Goal: Contribute content

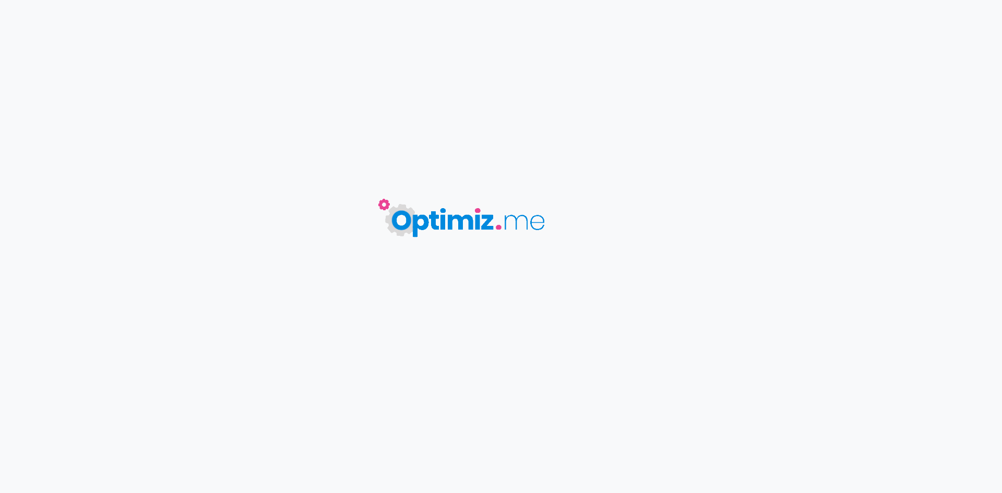
type input "Les couleurs de l'automne : idées de [PERSON_NAME] pour profiter de l'été indien"
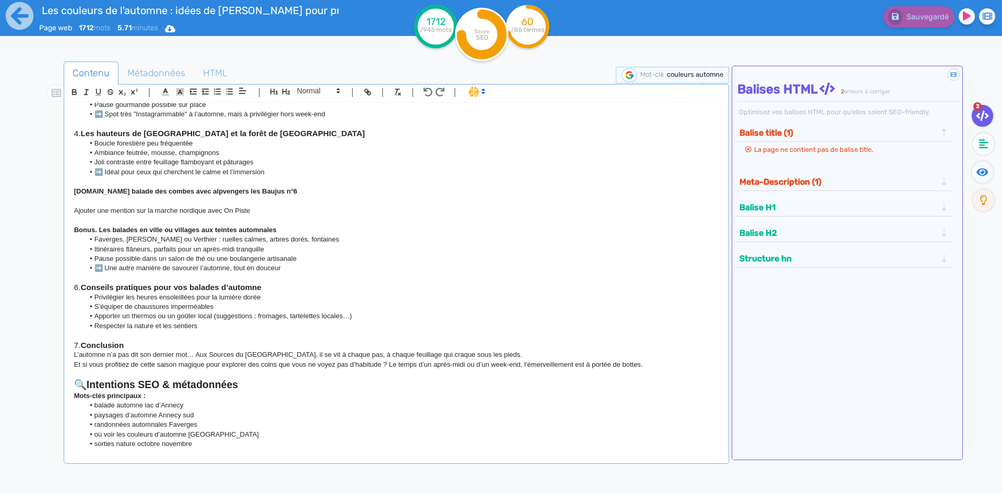
scroll to position [1022, 0]
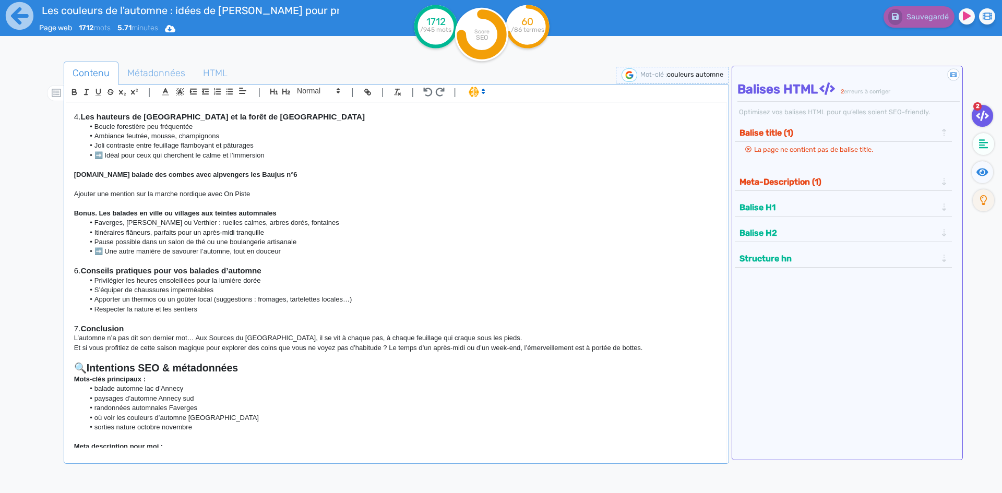
click at [158, 451] on p "Envie d’une balade d’automne près du [GEOGRAPHIC_DATA] ? Découvrez 5 idées de s…" at bounding box center [396, 455] width 645 height 9
copy p "Envie d’une balade d’automne près du [GEOGRAPHIC_DATA] ? Découvrez 5 idées de s…"
drag, startPoint x: 212, startPoint y: 371, endPoint x: 66, endPoint y: 368, distance: 146.7
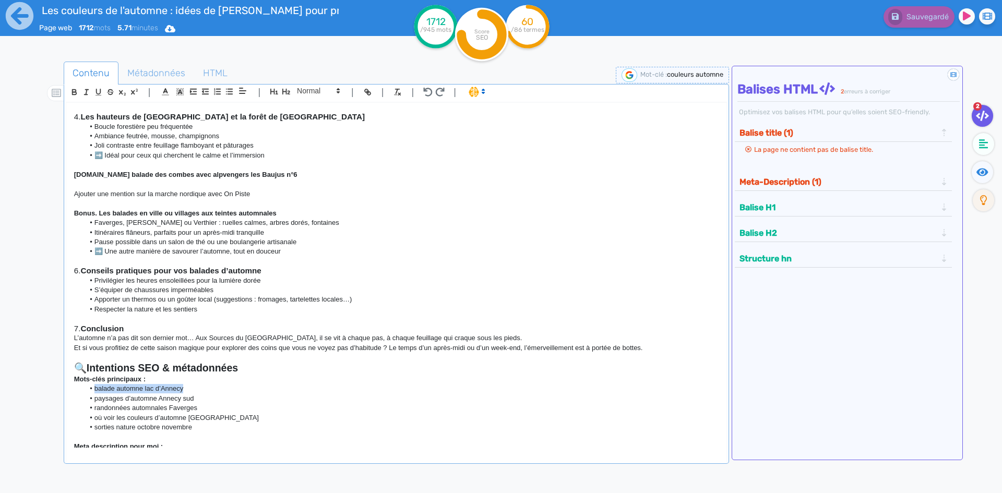
click at [66, 368] on div "Les couleurs de l'automne : idées de [PERSON_NAME] pour profiter de l'été indie…" at bounding box center [396, 275] width 660 height 345
copy li "balade automne lac d’Annecy"
click at [210, 394] on li "paysages d’automne Annecy sud" at bounding box center [401, 398] width 634 height 9
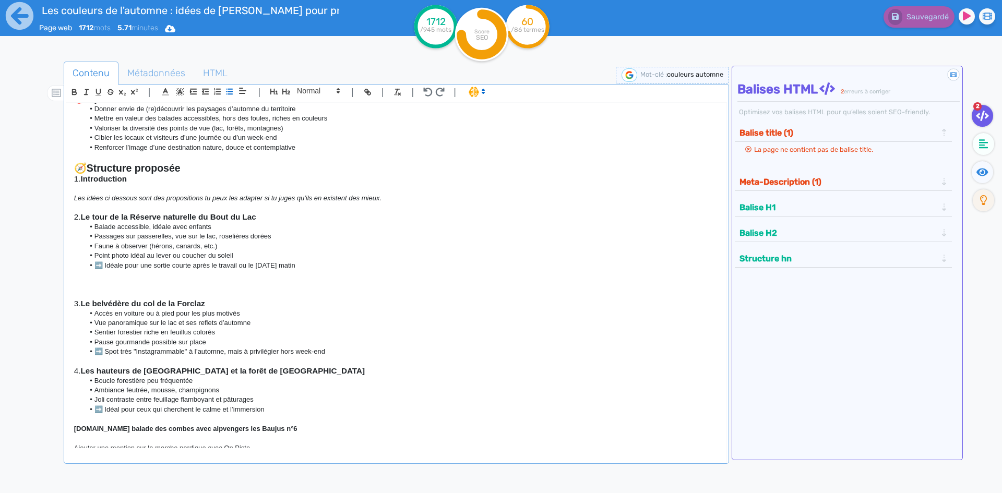
scroll to position [762, 0]
